Goal: Find specific page/section: Find specific page/section

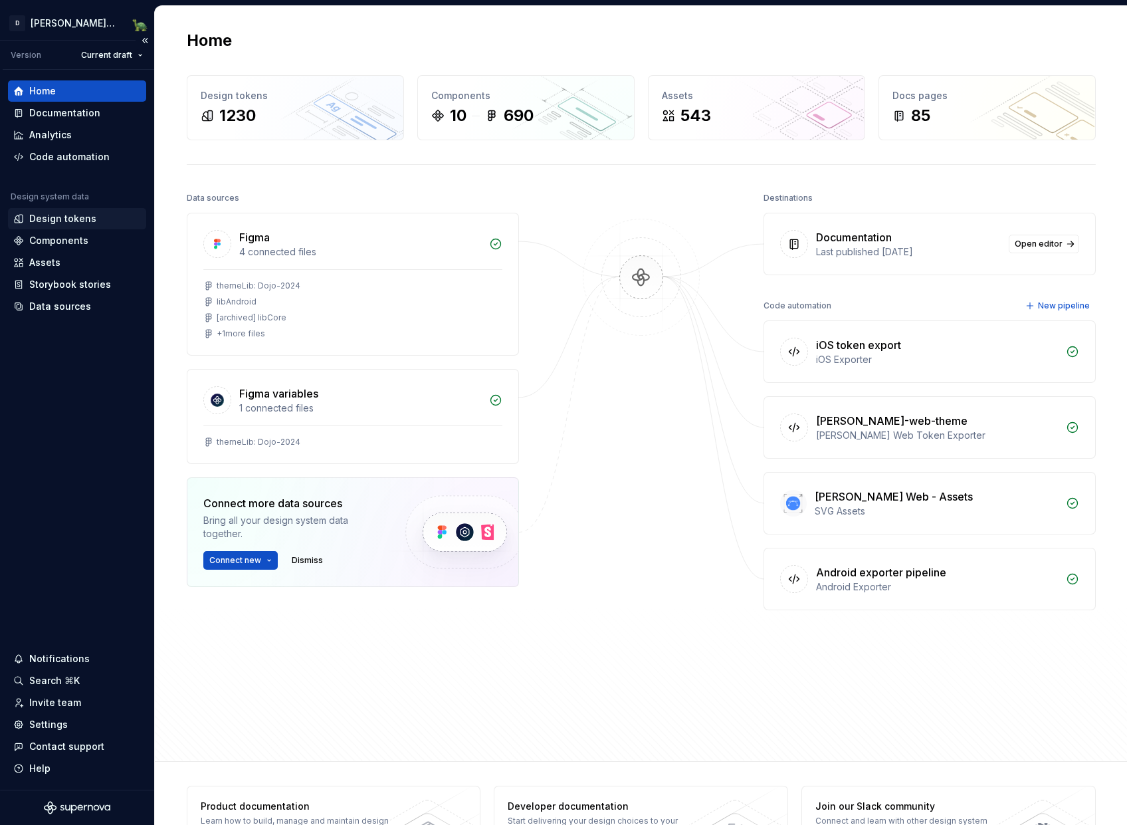
click at [68, 217] on div "Design tokens" at bounding box center [62, 218] width 67 height 13
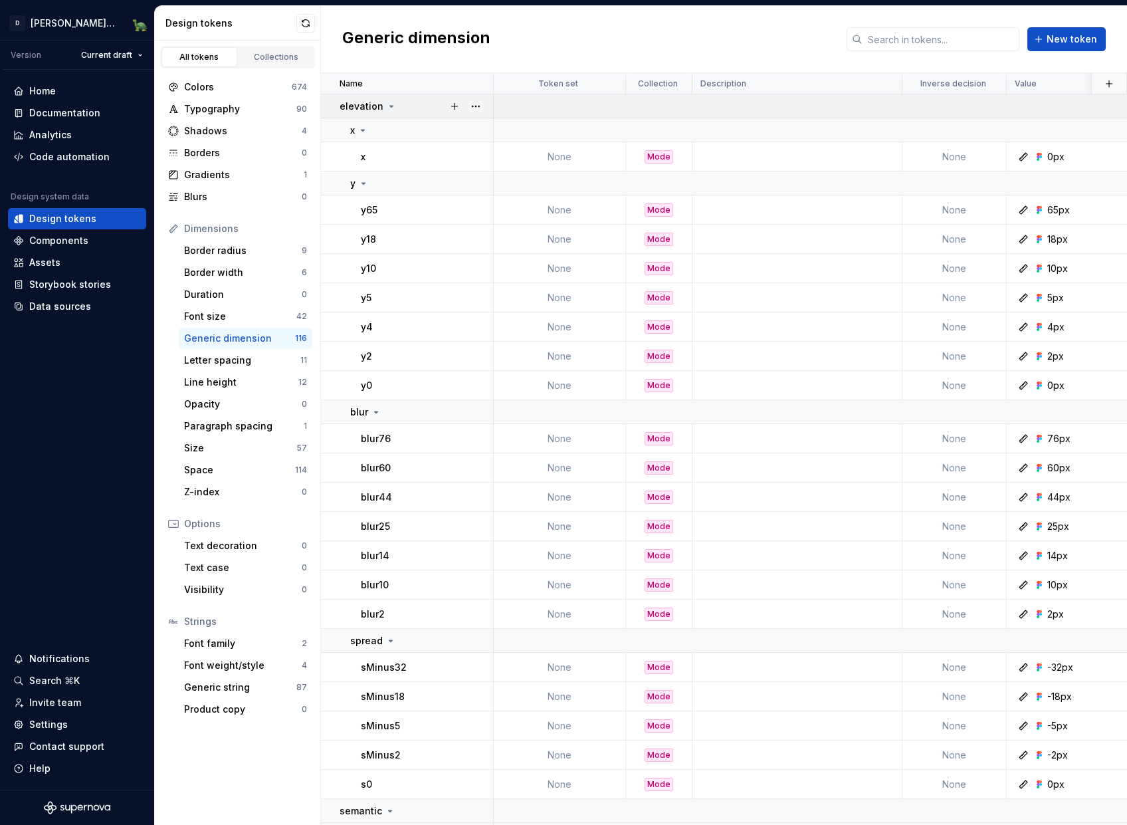
click at [387, 107] on icon at bounding box center [391, 106] width 11 height 11
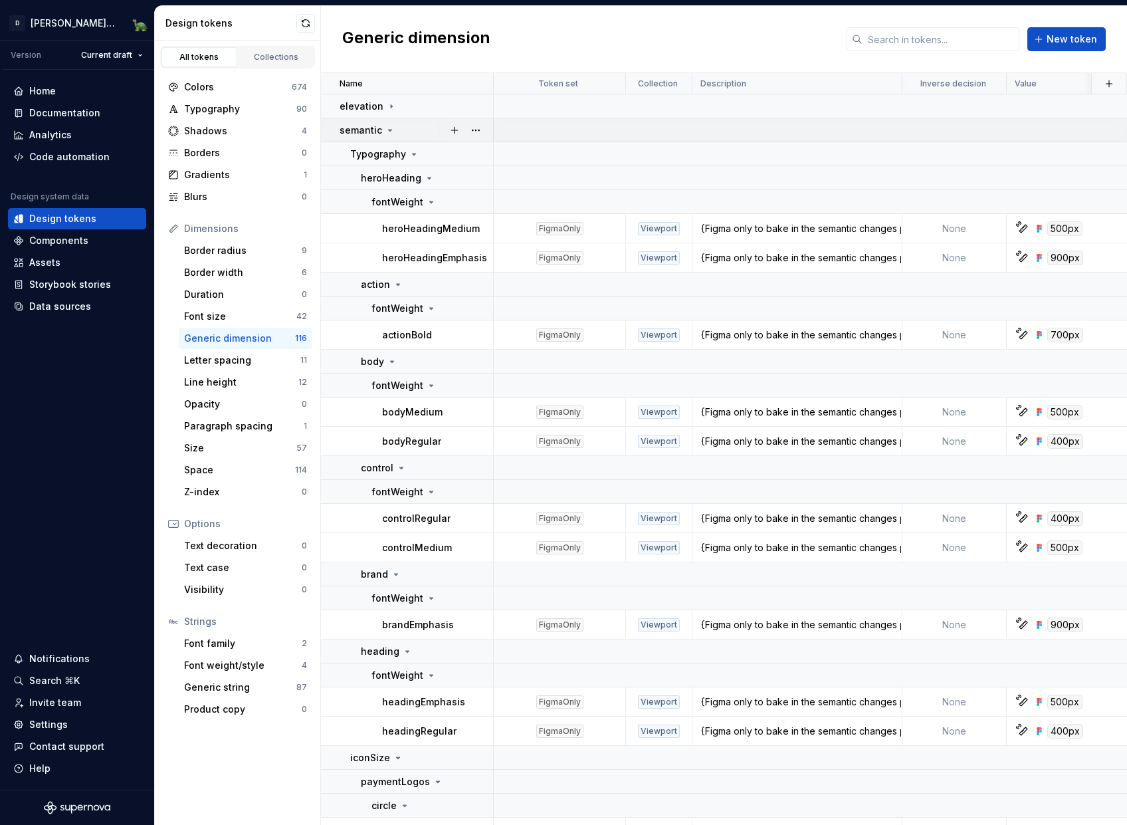
click at [391, 132] on icon at bounding box center [390, 130] width 11 height 11
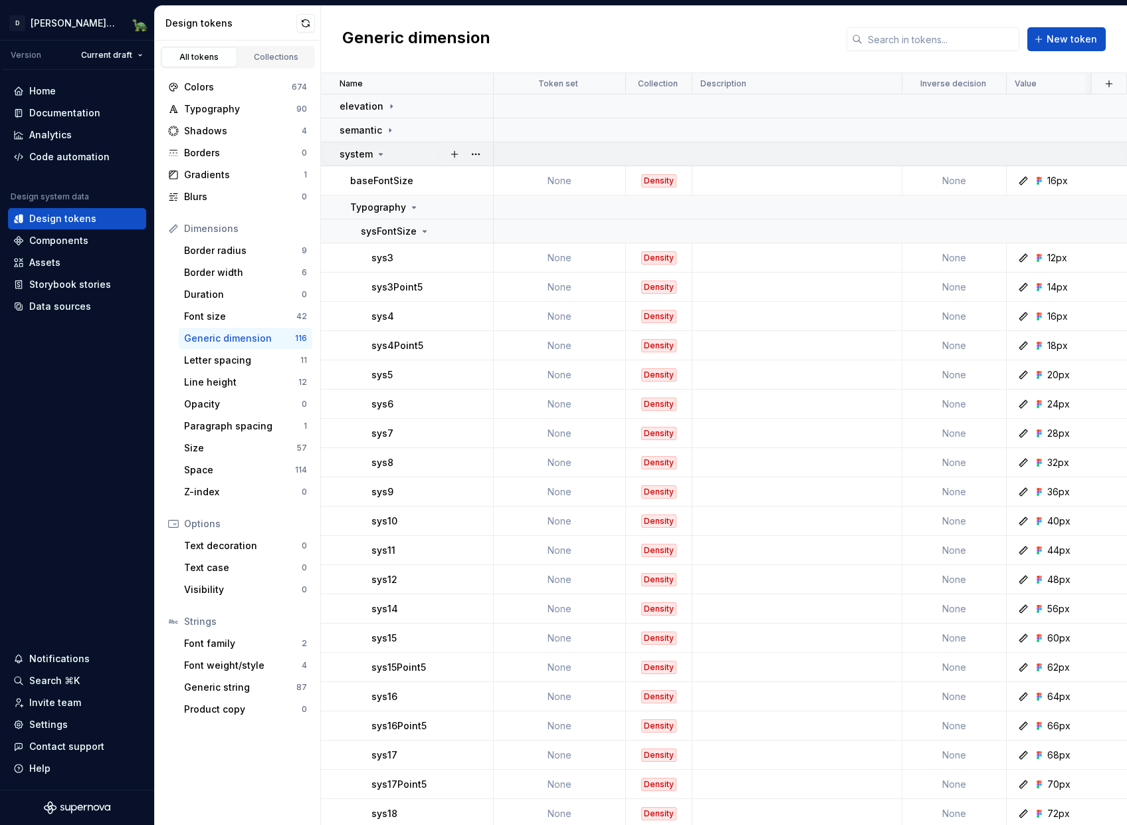
click at [384, 155] on icon at bounding box center [381, 154] width 11 height 11
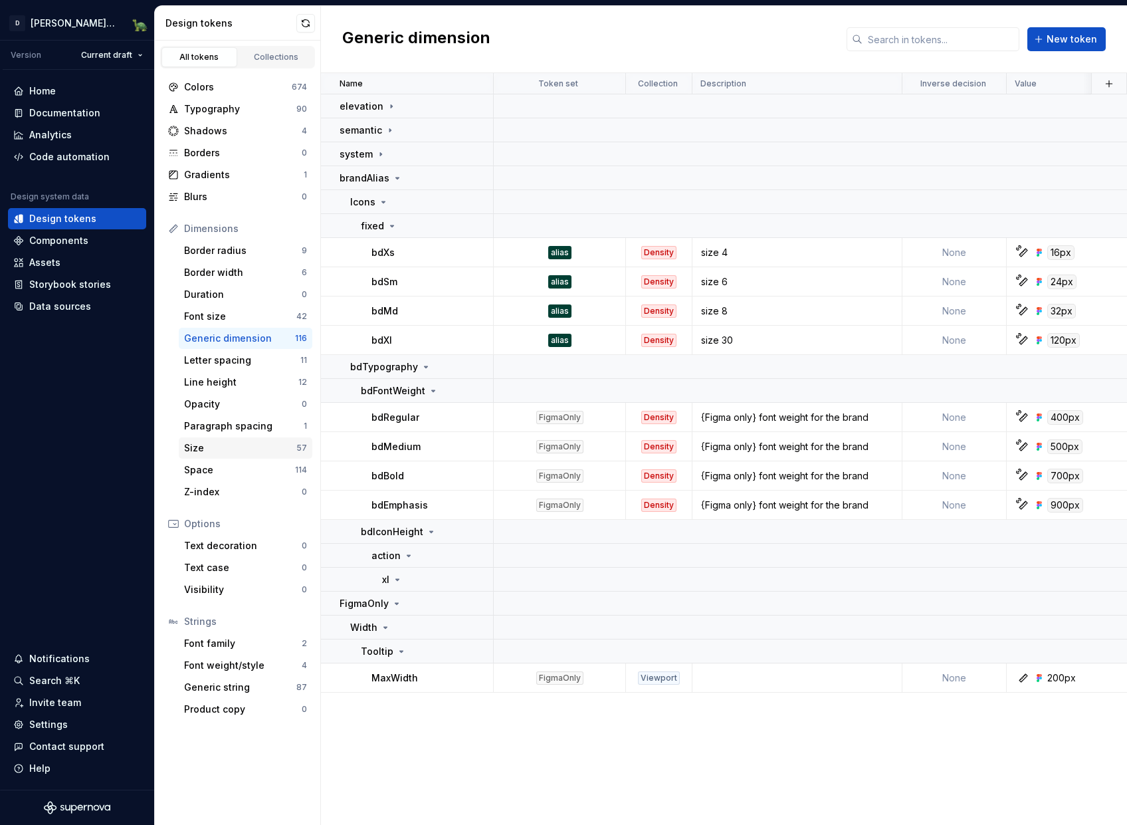
click at [239, 446] on div "Size" at bounding box center [240, 447] width 112 height 13
